Goal: Task Accomplishment & Management: Manage account settings

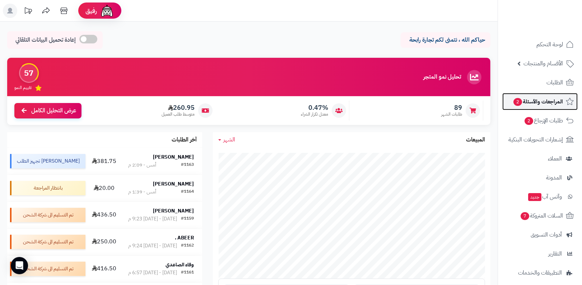
click at [548, 99] on span "المراجعات والأسئلة 2" at bounding box center [538, 102] width 50 height 10
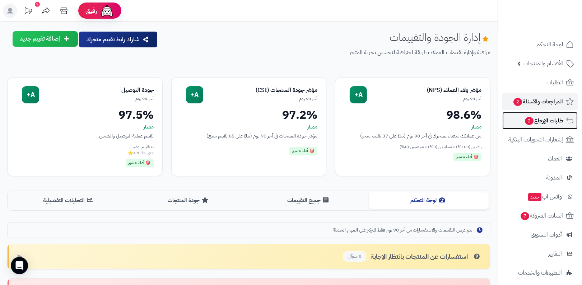
click at [529, 119] on span "2" at bounding box center [529, 121] width 9 height 8
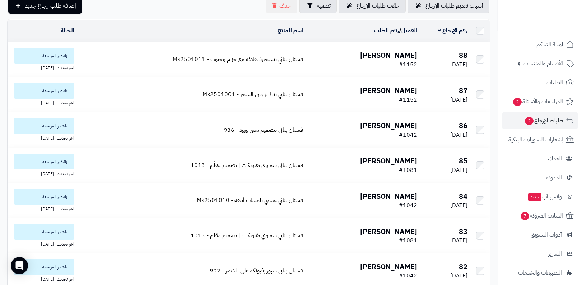
scroll to position [18, 0]
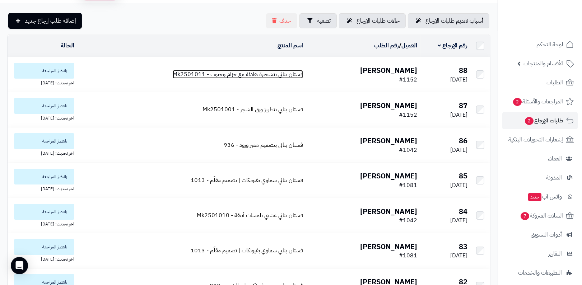
click at [257, 74] on span "فستان بناتي بتشجيرة هادئة مع حزام وجيوب - Mk2501011" at bounding box center [238, 74] width 130 height 9
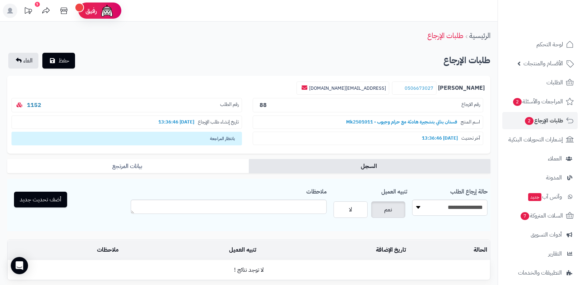
scroll to position [22, 0]
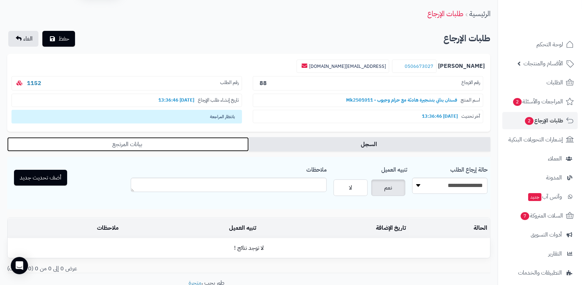
click at [204, 141] on link "بيانات المرتجع" at bounding box center [128, 144] width 242 height 14
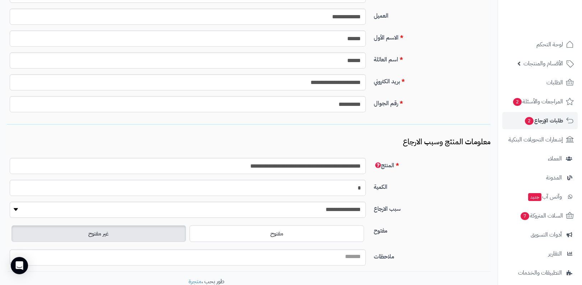
scroll to position [255, 0]
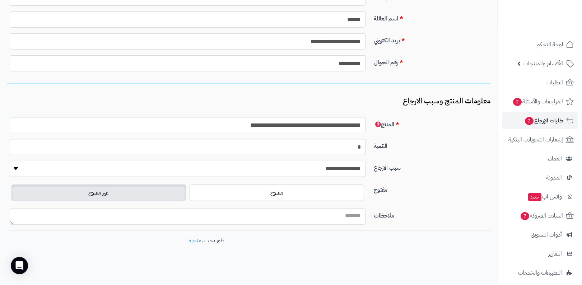
click at [313, 161] on select "**********" at bounding box center [188, 169] width 356 height 16
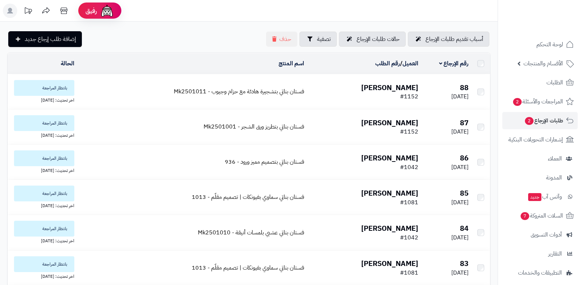
scroll to position [18, 0]
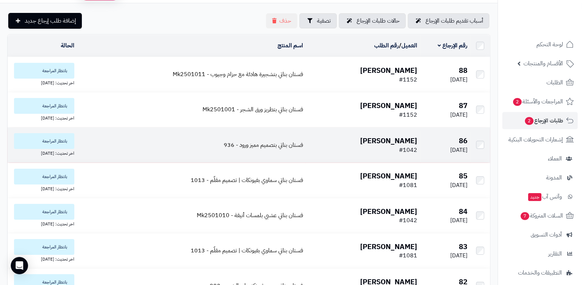
click at [372, 151] on td "Omar Alarfaj #1042" at bounding box center [363, 144] width 114 height 35
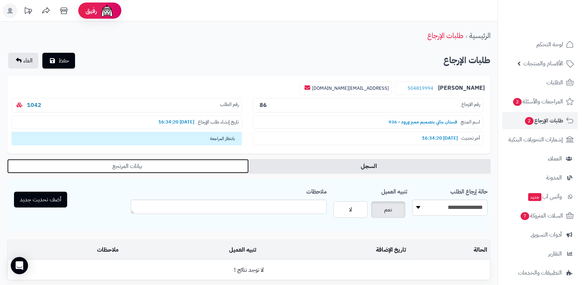
click at [190, 169] on link "بيانات المرتجع" at bounding box center [128, 166] width 242 height 14
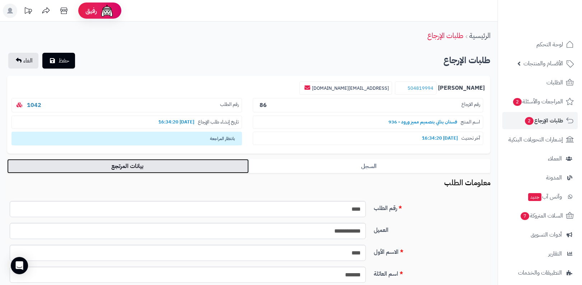
scroll to position [255, 0]
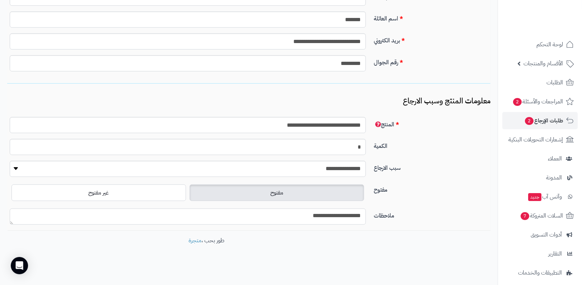
click at [304, 220] on textarea "**********" at bounding box center [188, 217] width 356 height 16
click at [324, 229] on div "**********" at bounding box center [249, 26] width 498 height 520
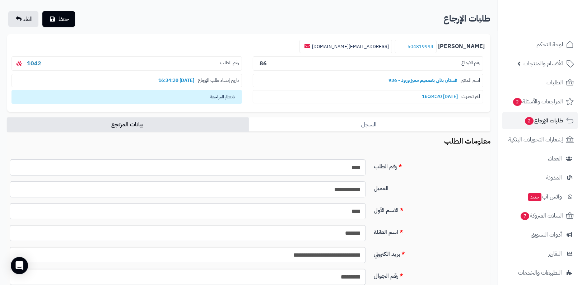
scroll to position [0, 0]
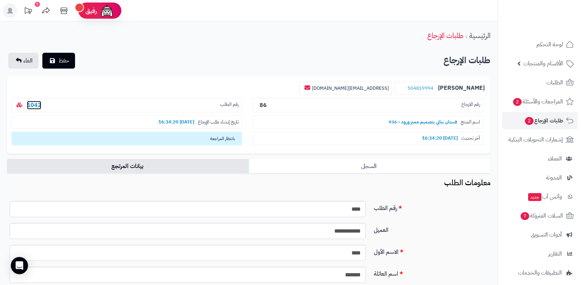
click at [32, 101] on link "1042" at bounding box center [34, 105] width 14 height 9
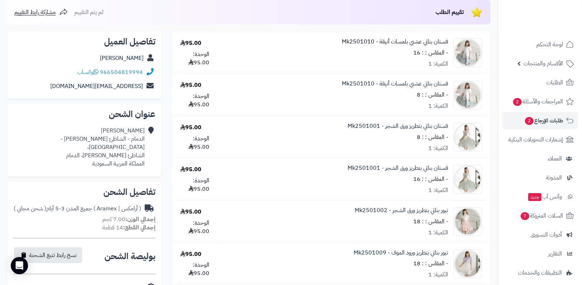
scroll to position [80, 0]
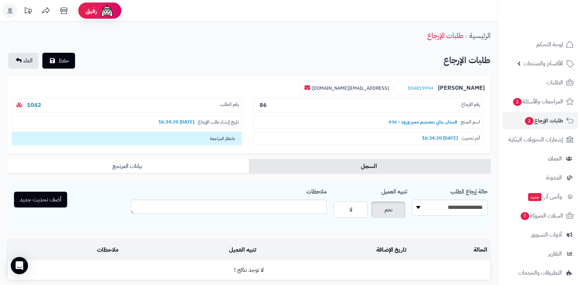
scroll to position [65, 0]
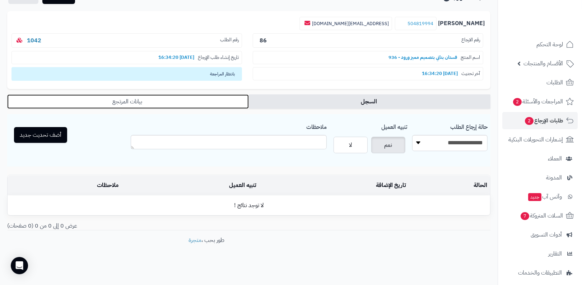
click at [160, 107] on link "بيانات المرتجع" at bounding box center [128, 101] width 242 height 14
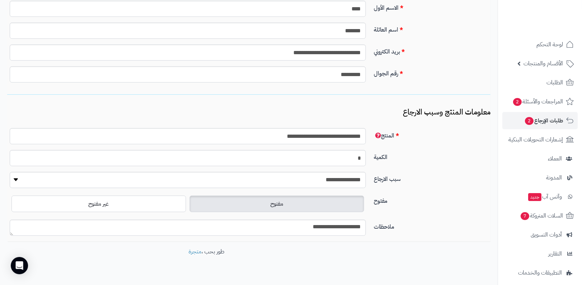
scroll to position [255, 0]
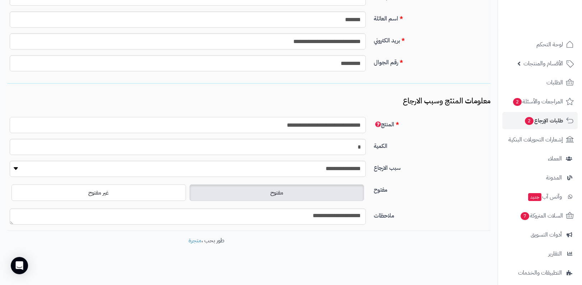
drag, startPoint x: 291, startPoint y: 125, endPoint x: 393, endPoint y: 125, distance: 101.6
click at [393, 125] on div "**********" at bounding box center [248, 123] width 489 height 31
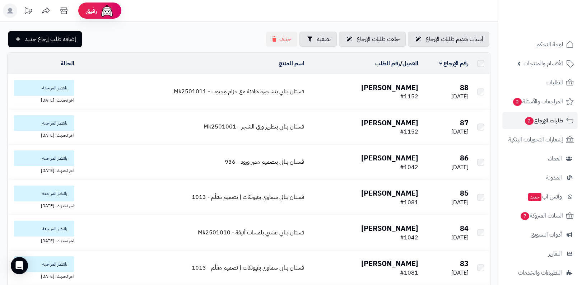
scroll to position [18, 0]
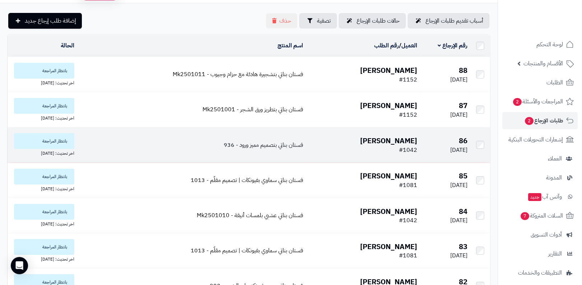
click at [233, 145] on span "فستان بناتي بتصميم مميز ورود - 936" at bounding box center [263, 145] width 79 height 9
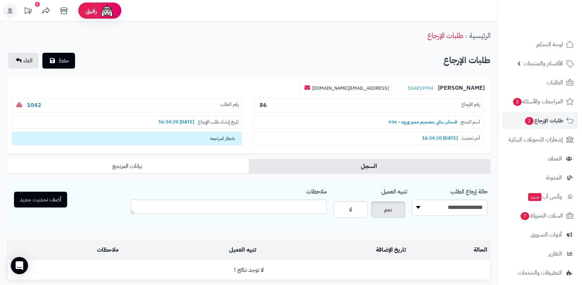
click at [41, 101] on b "1042" at bounding box center [34, 105] width 20 height 9
click at [27, 106] on link "1042" at bounding box center [34, 105] width 14 height 9
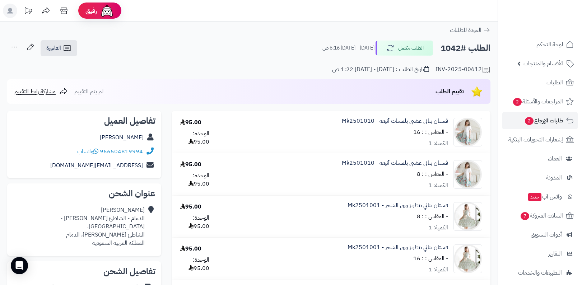
scroll to position [569, 0]
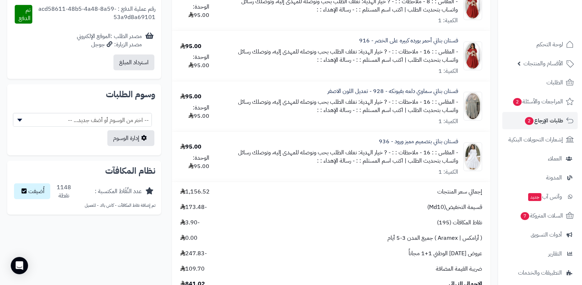
click at [426, 153] on small "- المقاس : : 16" at bounding box center [440, 152] width 35 height 9
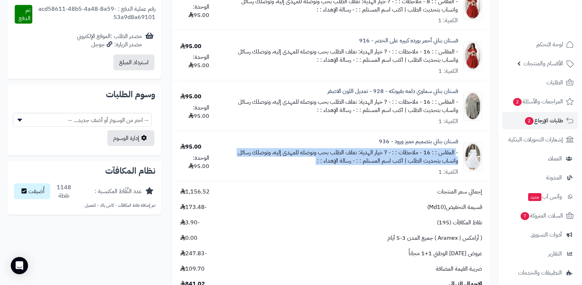
click at [389, 157] on small "- ? خيار الهدية: نغلف الطلب بحب ونوصله للمهدى إليه، وتوصلك رسائل واتساب بتحديث …" at bounding box center [348, 156] width 220 height 17
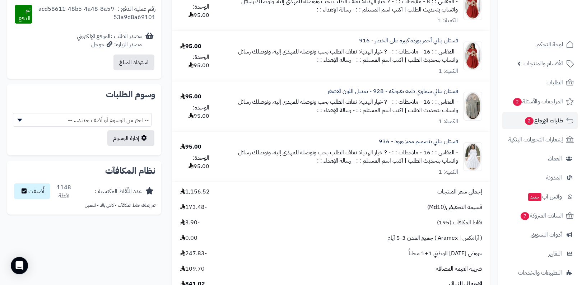
click at [389, 157] on small "- ? خيار الهدية: نغلف الطلب بحب ونوصله للمهدى إليه، وتوصلك رسائل واتساب بتحديث …" at bounding box center [348, 156] width 220 height 17
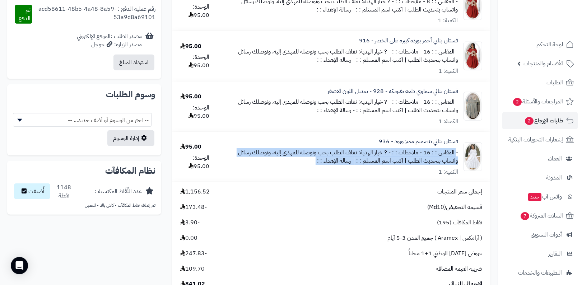
click at [352, 161] on small "- رسالة الإهداء : :" at bounding box center [336, 161] width 38 height 9
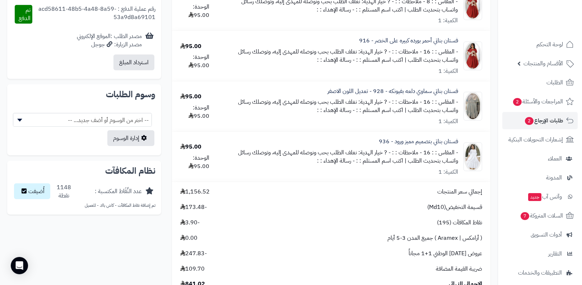
click at [352, 161] on small "- رسالة الإهداء : :" at bounding box center [336, 161] width 38 height 9
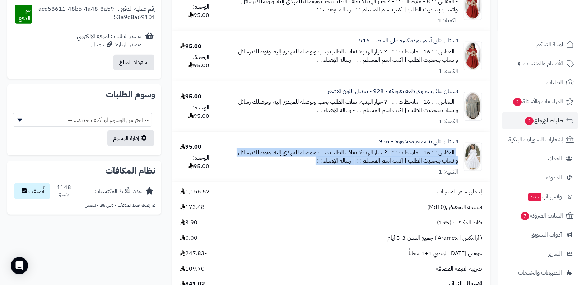
click at [310, 165] on div "- المقاس : : 16 - ملاحظات : : - ? خيار الهدية: نغلف الطلب بحب ونوصله للمهدى إلي…" at bounding box center [342, 157] width 232 height 17
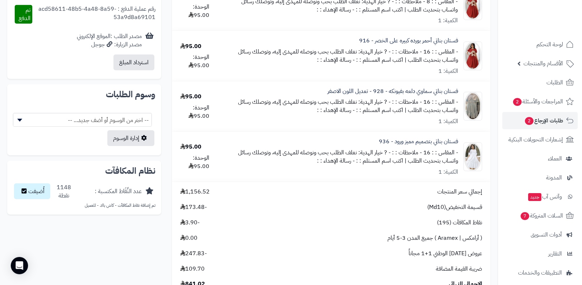
click at [310, 165] on div "- المقاس : : 16 - ملاحظات : : - ? خيار الهدية: نغلف الطلب بحب ونوصله للمهدى إلي…" at bounding box center [342, 157] width 232 height 17
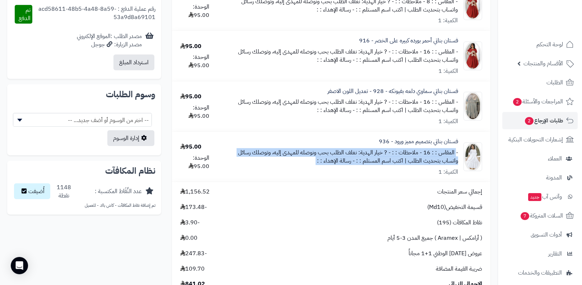
click at [395, 158] on small "- ? خيار الهدية: نغلف الطلب بحب ونوصله للمهدى إليه، وتوصلك رسائل واتساب بتحديث …" at bounding box center [348, 156] width 220 height 17
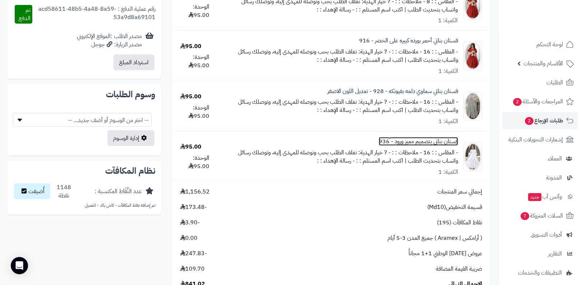
click at [427, 139] on link "فستان بناتي بتصميم مميز ورود - 936" at bounding box center [418, 141] width 79 height 8
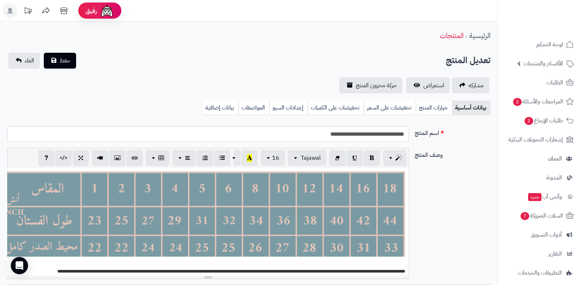
scroll to position [83, 0]
click at [429, 80] on link "استعراض" at bounding box center [428, 86] width 44 height 16
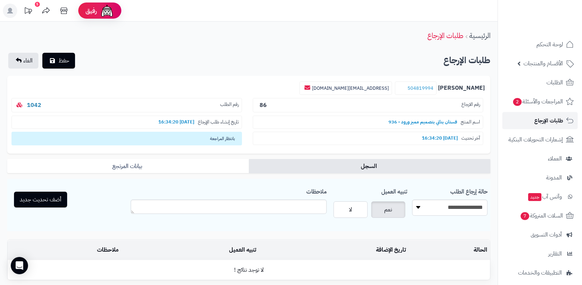
click at [523, 120] on link "طلبات الإرجاع" at bounding box center [539, 120] width 75 height 17
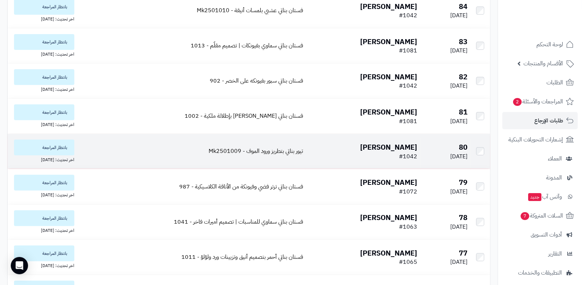
scroll to position [239, 0]
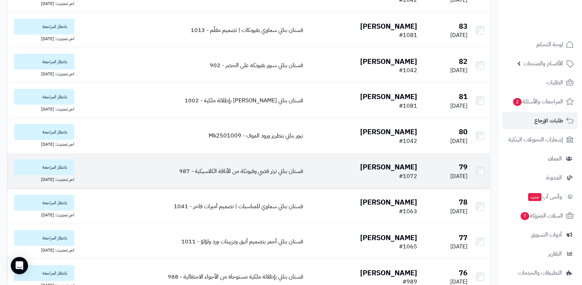
click at [410, 169] on b "[PERSON_NAME]" at bounding box center [388, 167] width 57 height 11
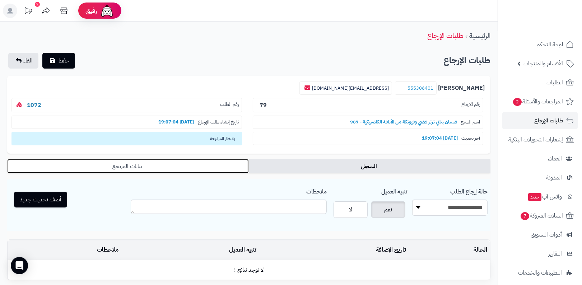
click at [184, 163] on link "بيانات المرتجع" at bounding box center [128, 166] width 242 height 14
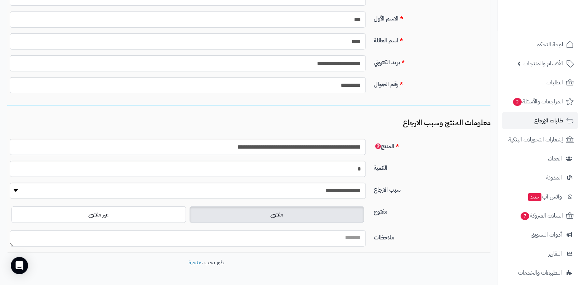
scroll to position [228, 0]
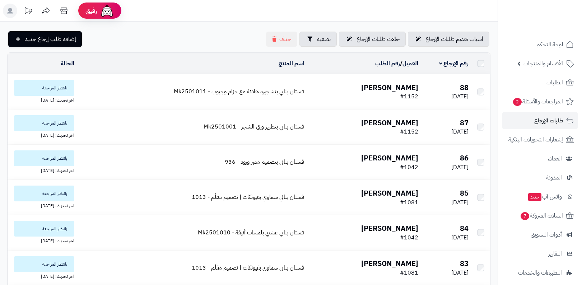
scroll to position [239, 0]
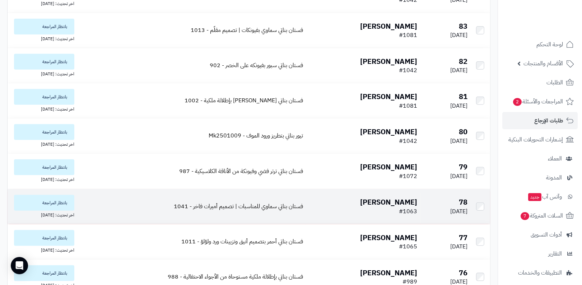
click at [405, 202] on b "[PERSON_NAME]" at bounding box center [388, 202] width 57 height 11
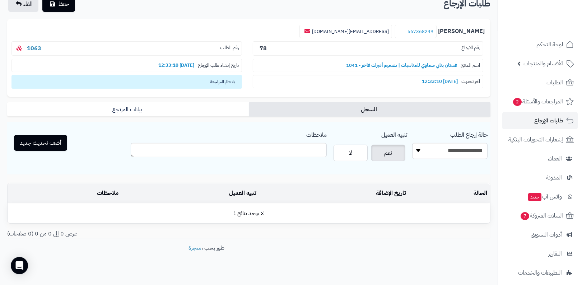
scroll to position [65, 0]
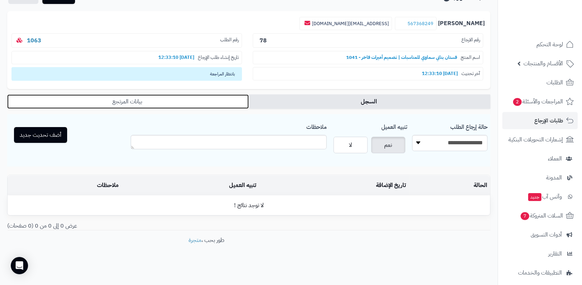
click at [220, 95] on link "بيانات المرتجع" at bounding box center [128, 101] width 242 height 14
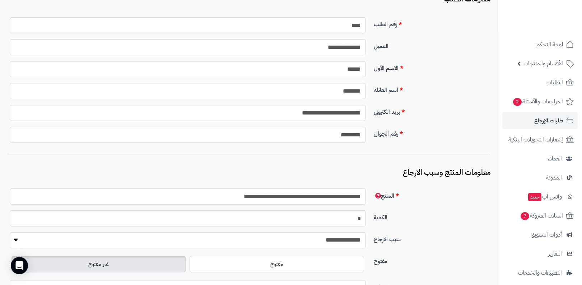
scroll to position [61, 0]
